Goal: Task Accomplishment & Management: Manage account settings

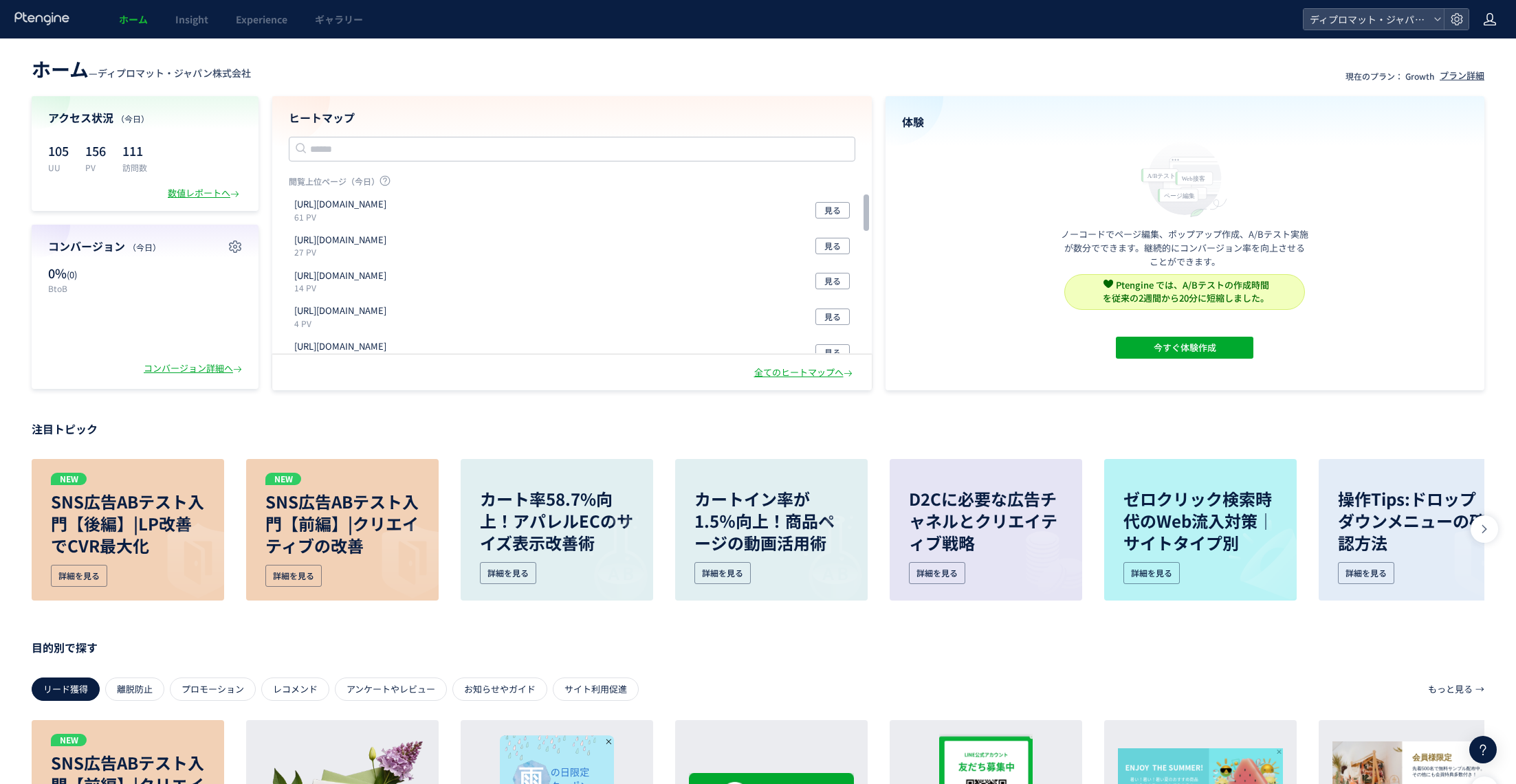
click at [1487, 14] on icon at bounding box center [1489, 20] width 14 height 14
click at [1458, 22] on icon at bounding box center [1457, 20] width 14 height 14
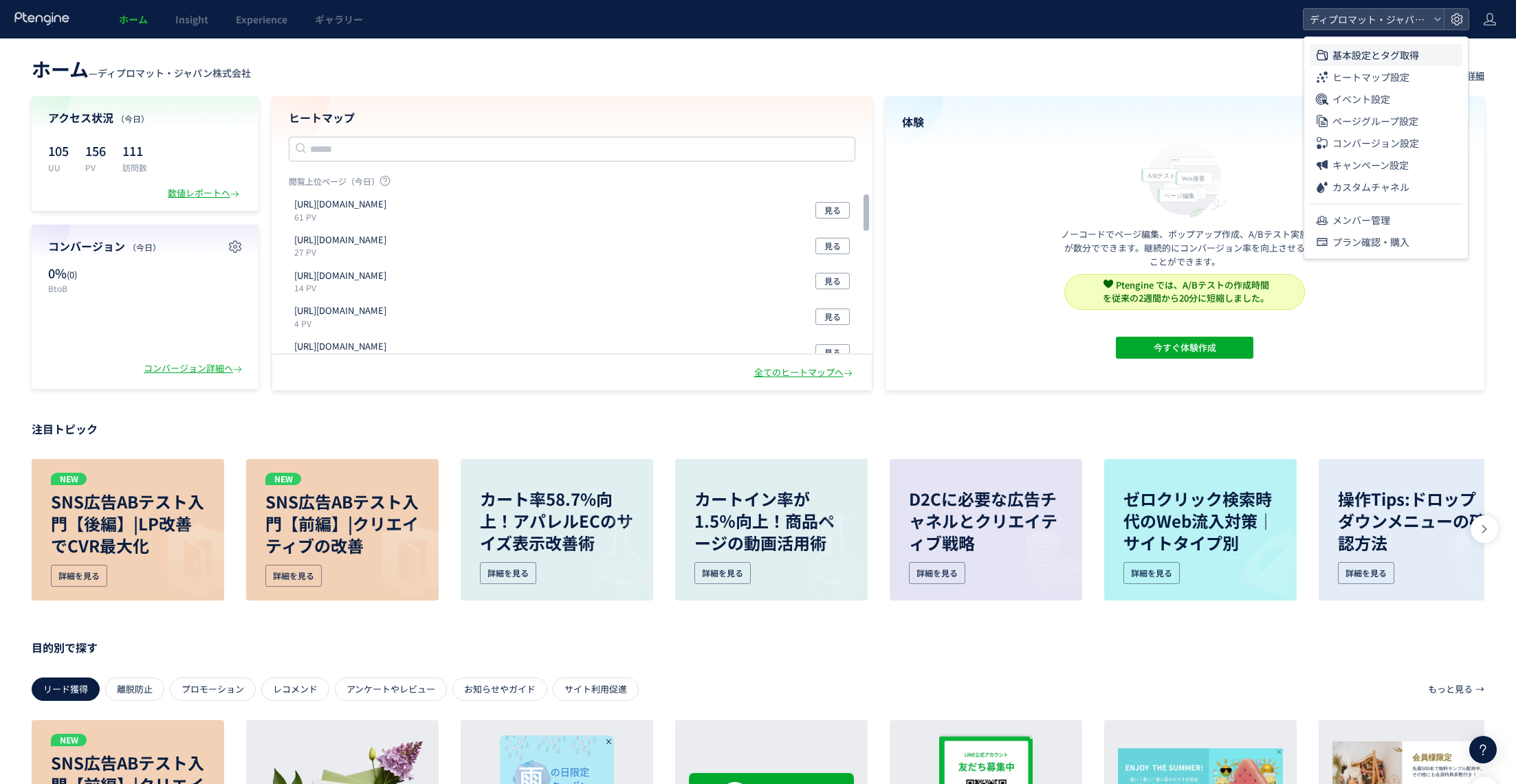
click at [1396, 59] on span "基本設定とタグ取得" at bounding box center [1376, 55] width 87 height 22
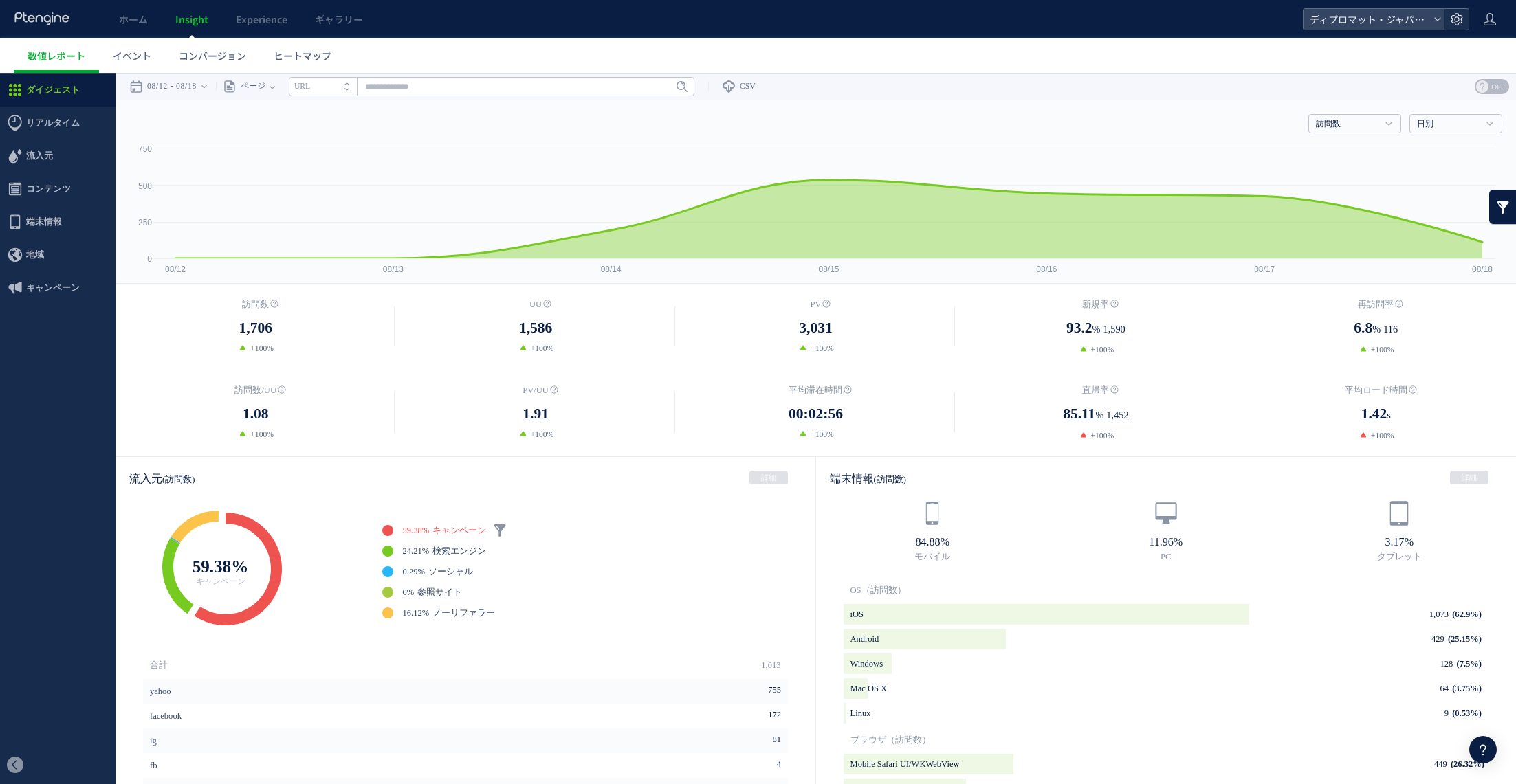
click at [1464, 19] on div at bounding box center [1455, 20] width 24 height 21
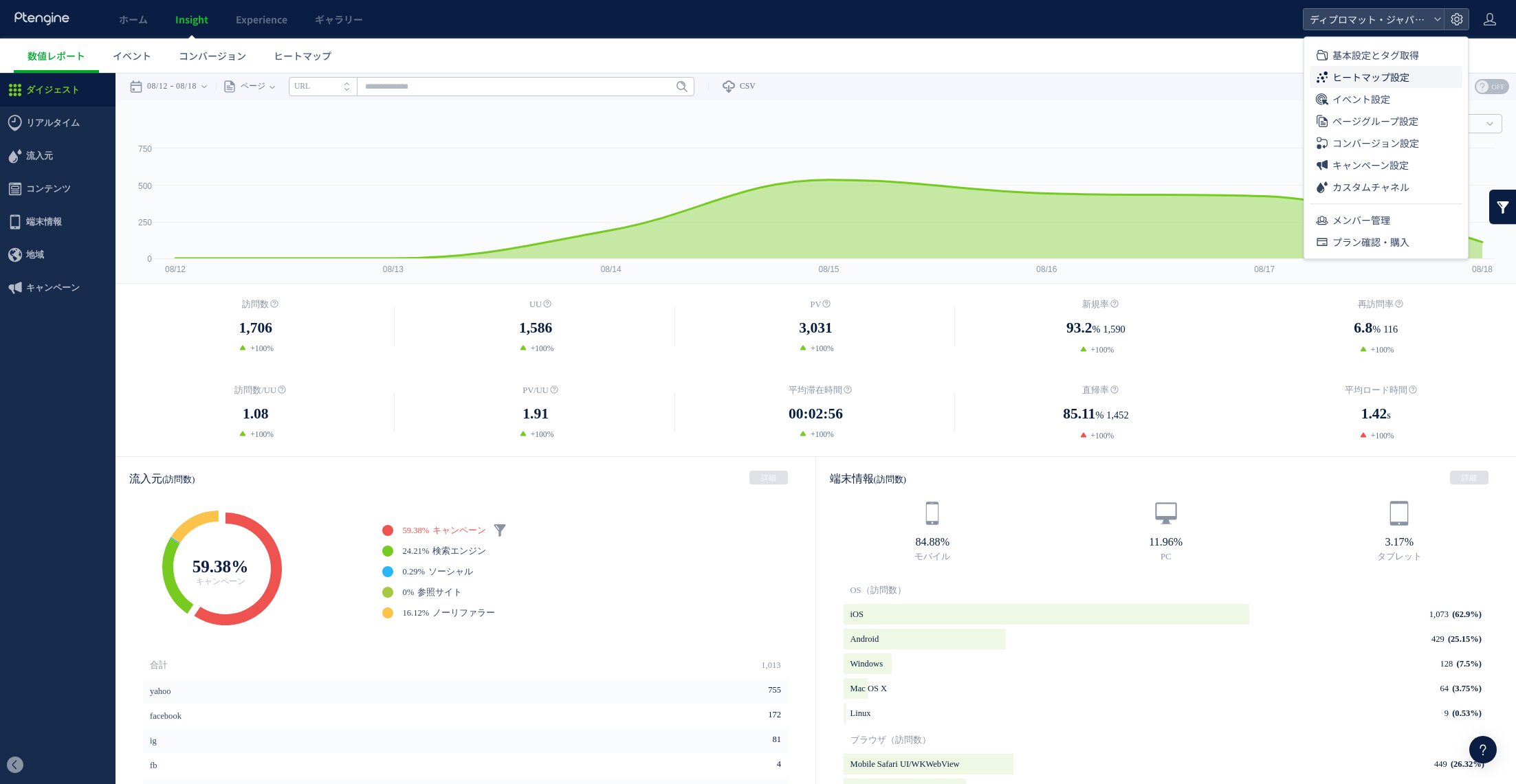
click at [1434, 88] on li "ヒートマップ設定" at bounding box center [1386, 99] width 153 height 22
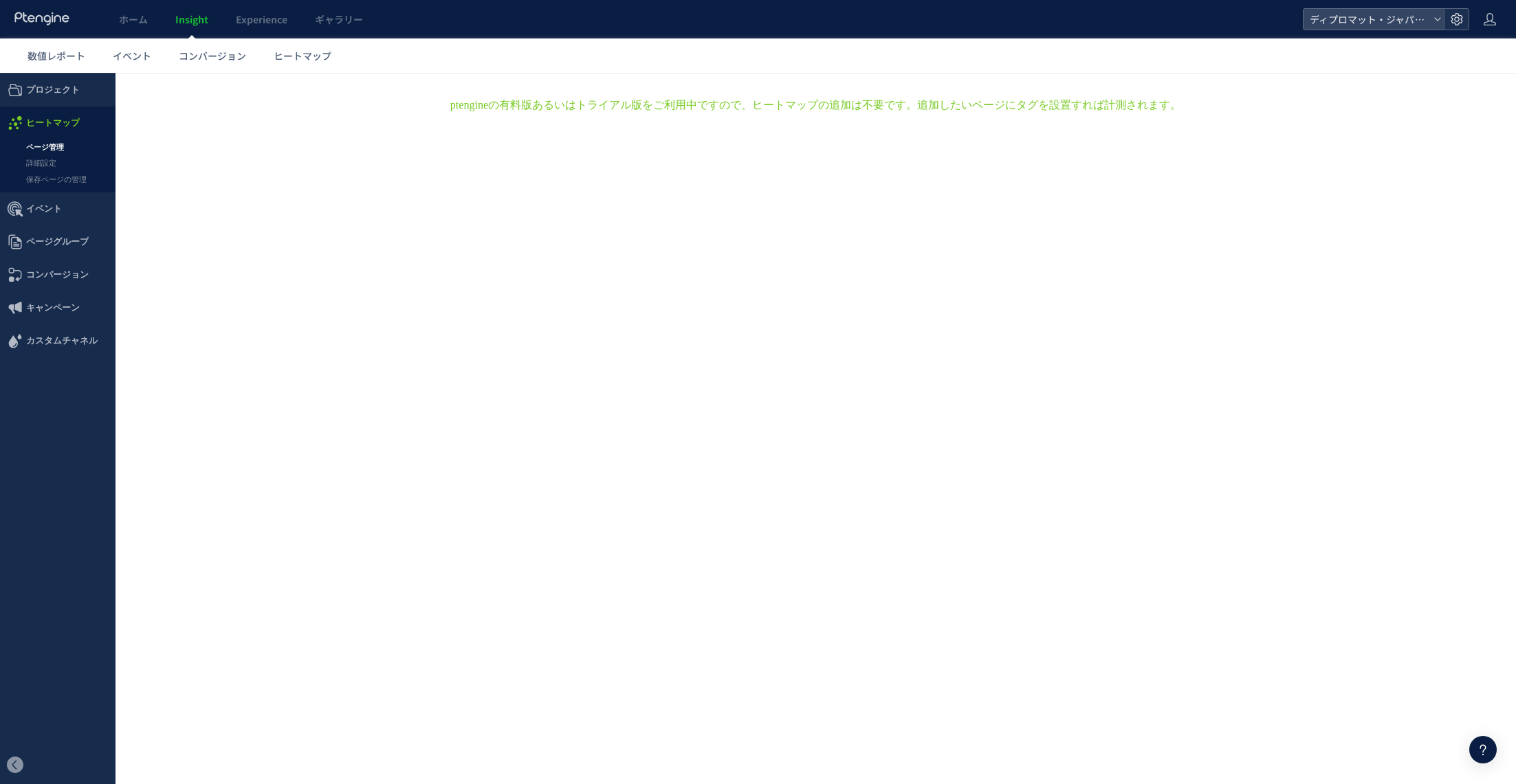
click at [1453, 22] on use at bounding box center [1456, 19] width 12 height 12
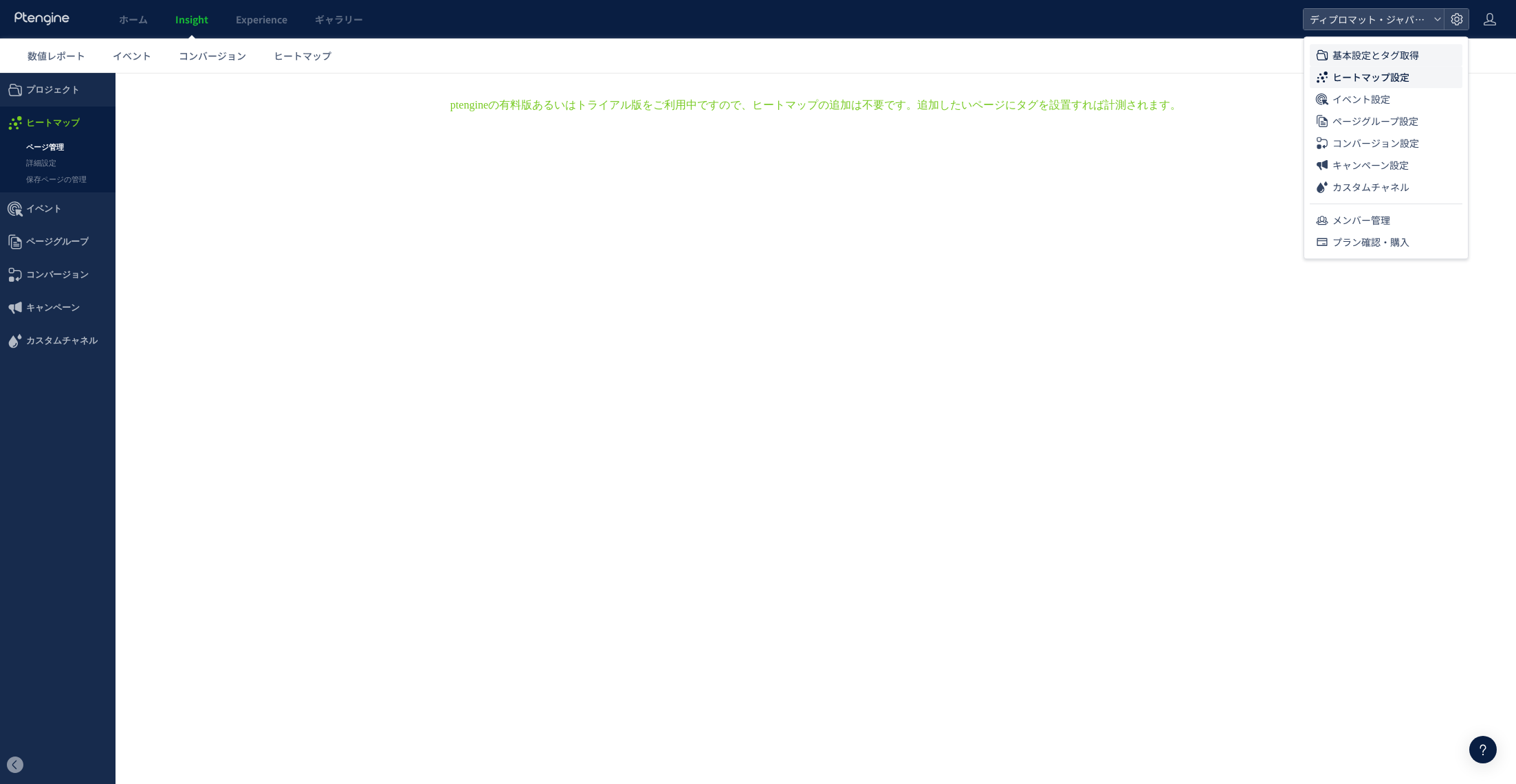
click at [1387, 58] on span "基本設定とタグ取得" at bounding box center [1376, 55] width 87 height 22
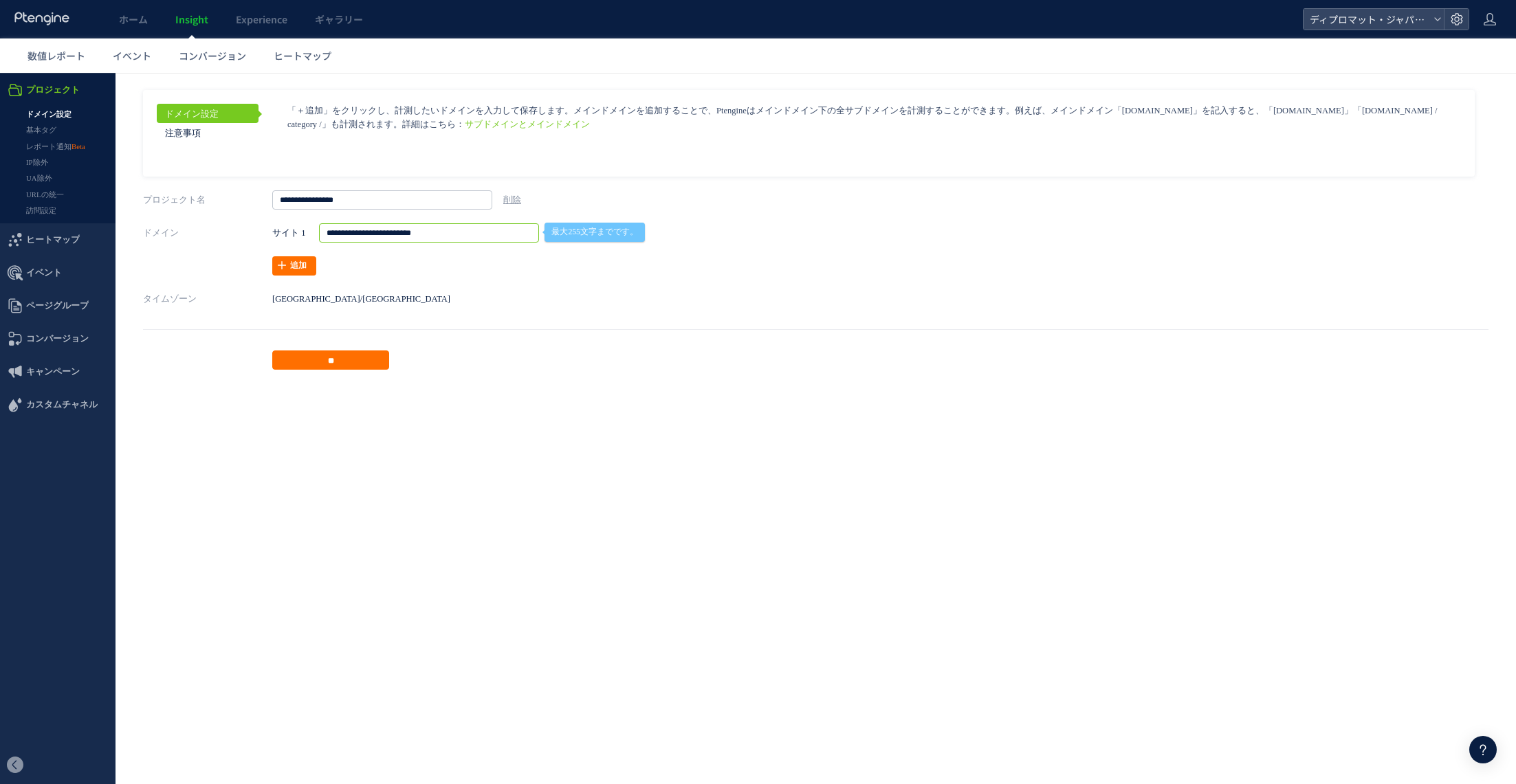
click at [407, 223] on input "**********" at bounding box center [428, 233] width 220 height 20
